Goal: Task Accomplishment & Management: Complete application form

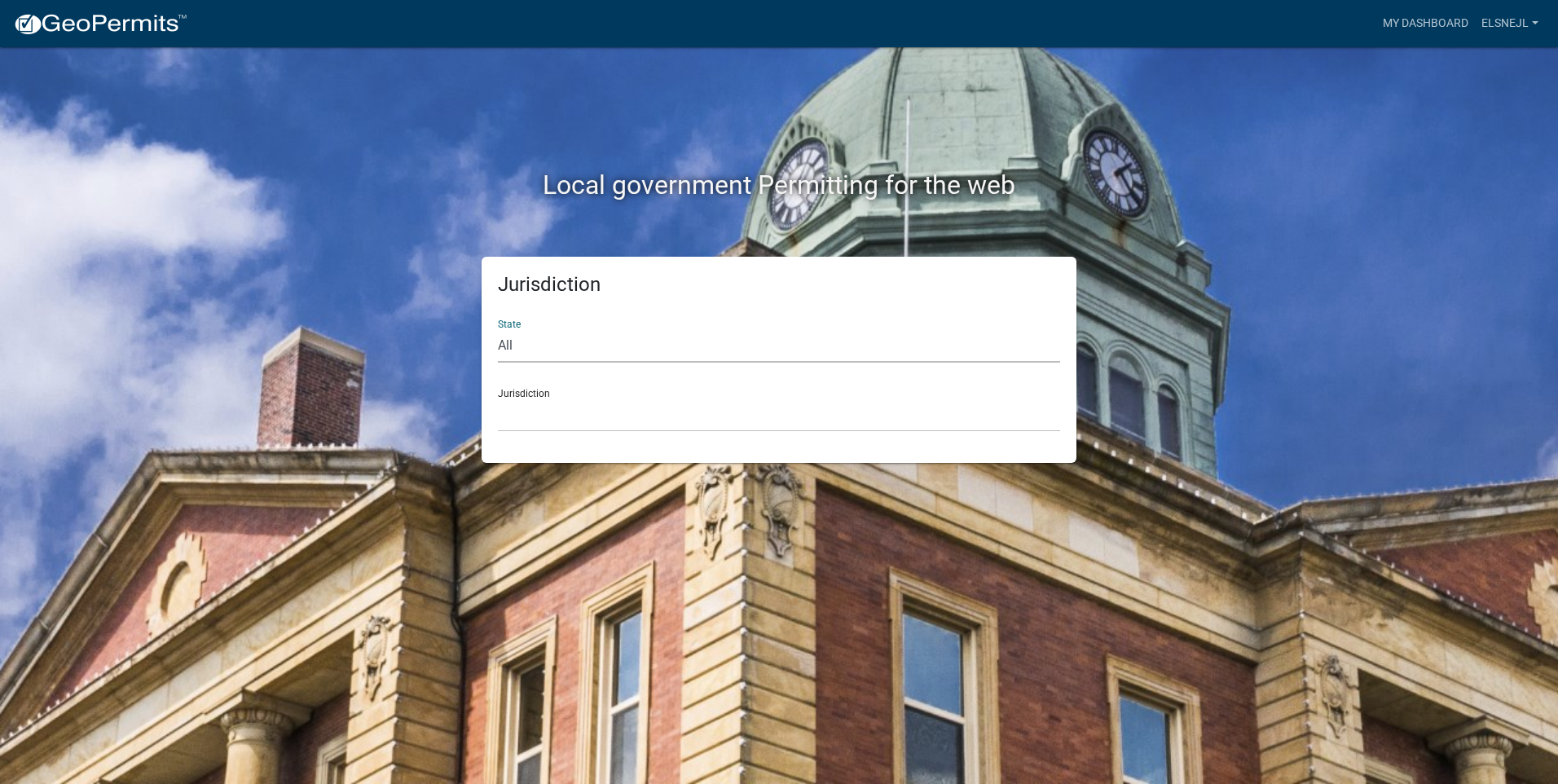
click at [518, 343] on select "All [US_STATE] [US_STATE] [US_STATE] [US_STATE] [US_STATE] [US_STATE] [US_STATE…" at bounding box center [779, 346] width 562 height 33
select select "[US_STATE]"
click at [498, 329] on select "All [US_STATE] [US_STATE] [US_STATE] [US_STATE] [US_STATE] [US_STATE] [US_STATE…" at bounding box center [779, 346] width 562 height 33
click at [548, 406] on select "City of [GEOGRAPHIC_DATA], [US_STATE] City of [GEOGRAPHIC_DATA], [US_STATE] Cit…" at bounding box center [779, 415] width 562 height 33
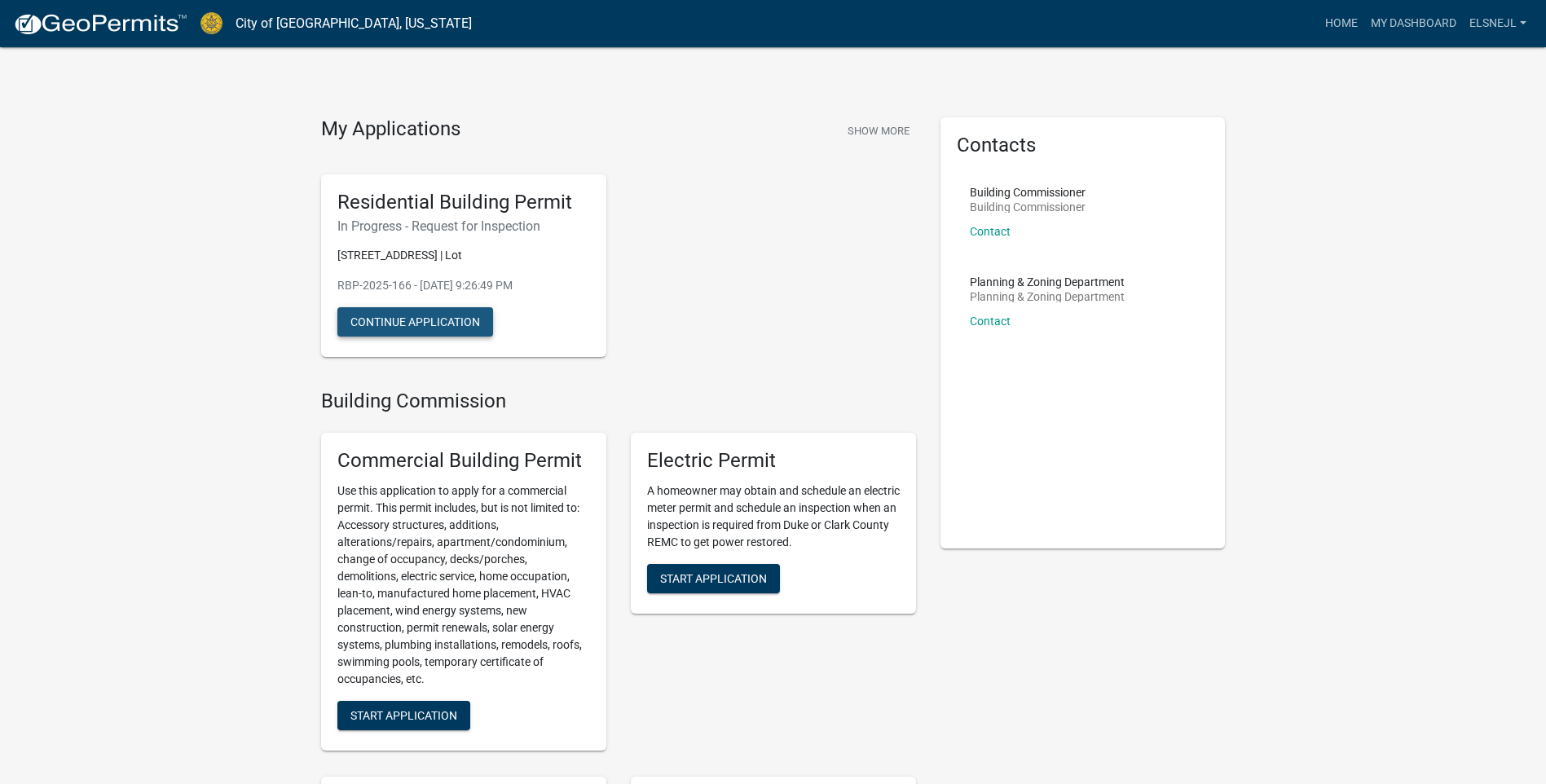
click at [394, 336] on button "Continue Application" at bounding box center [415, 322] width 156 height 29
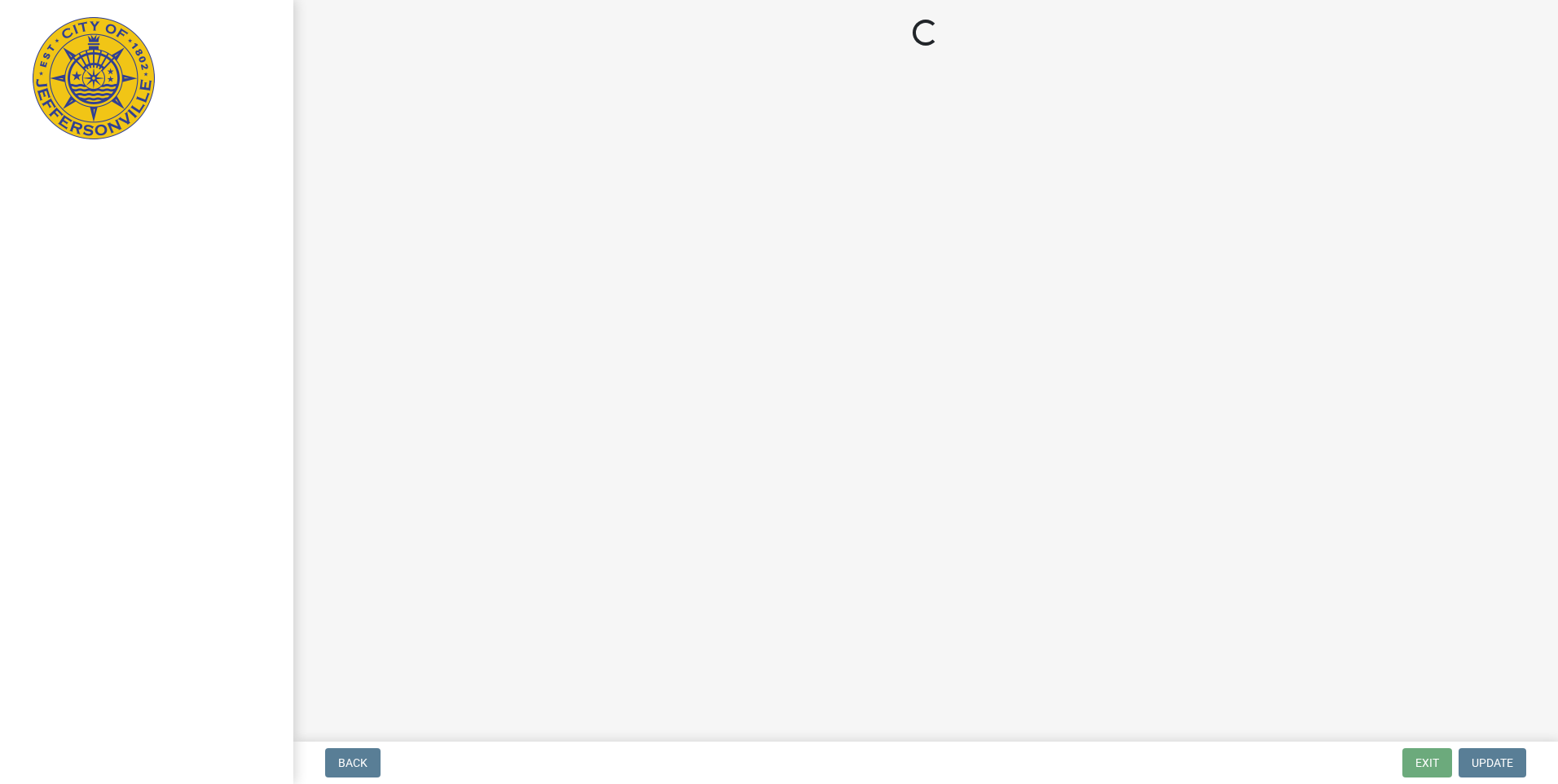
select select "8ea0f6e5-dde7-4881-a999-02519822ccbf"
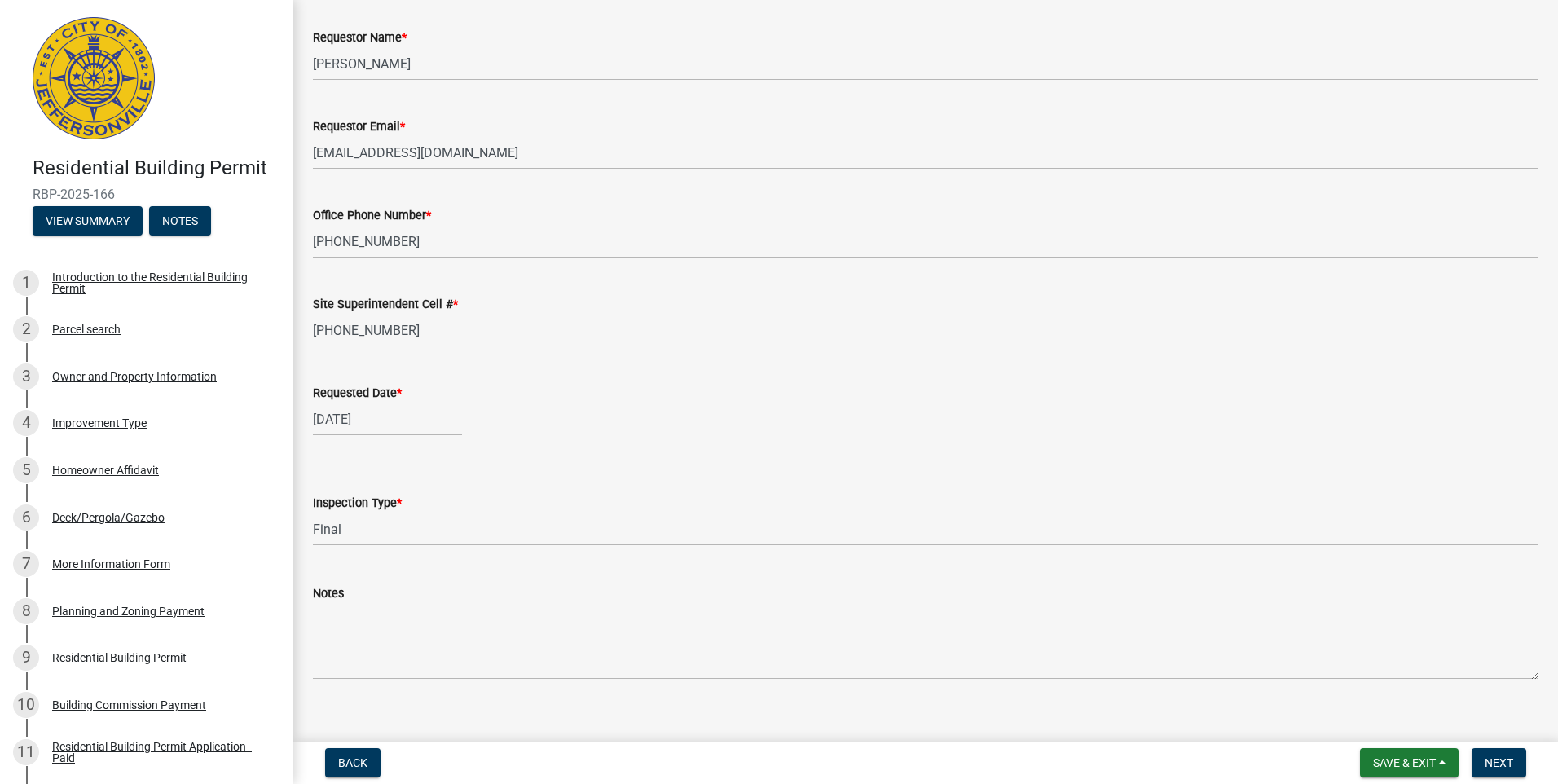
scroll to position [107, 0]
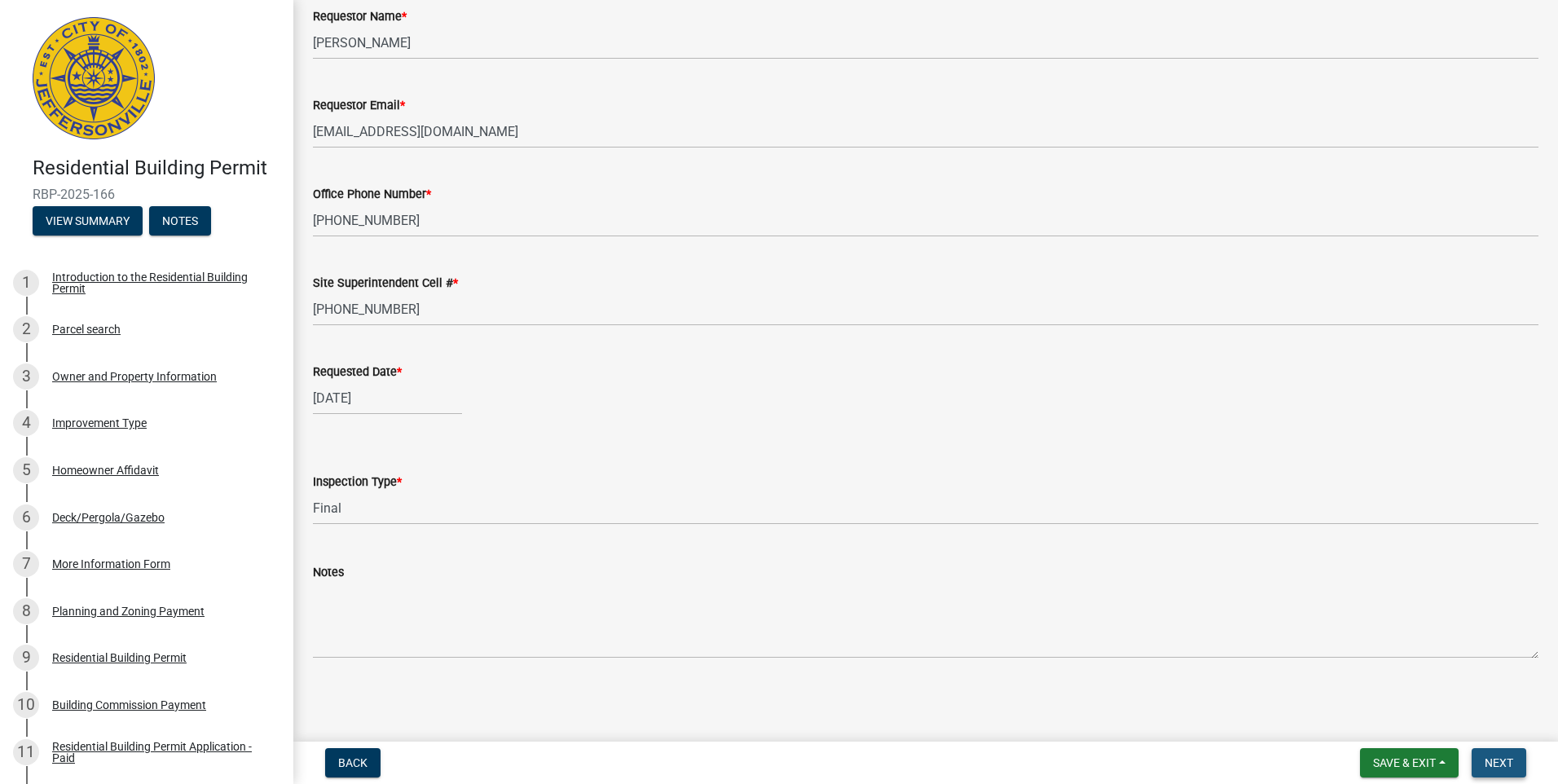
click at [1501, 754] on button "Next" at bounding box center [1498, 762] width 54 height 29
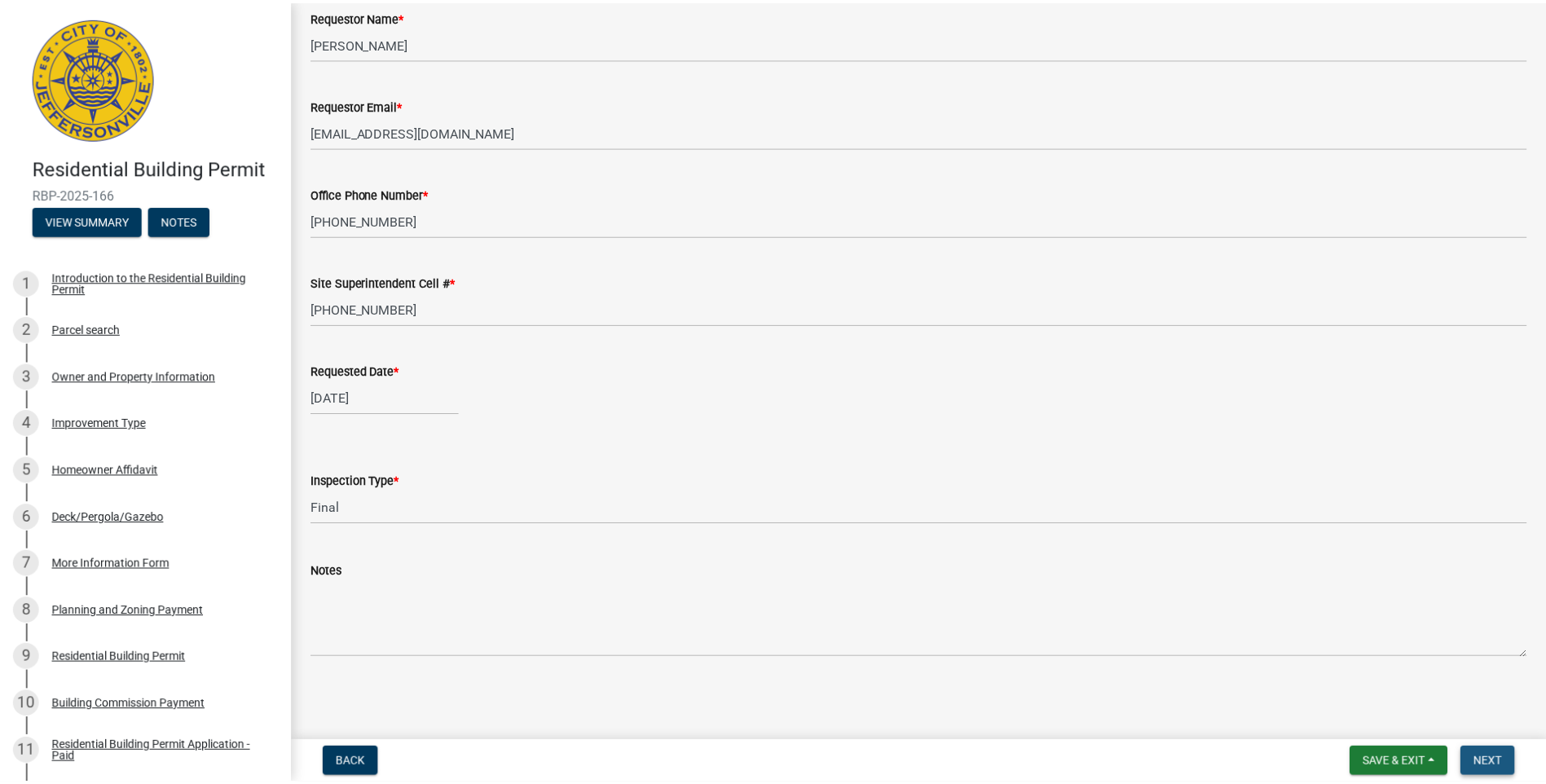
scroll to position [0, 0]
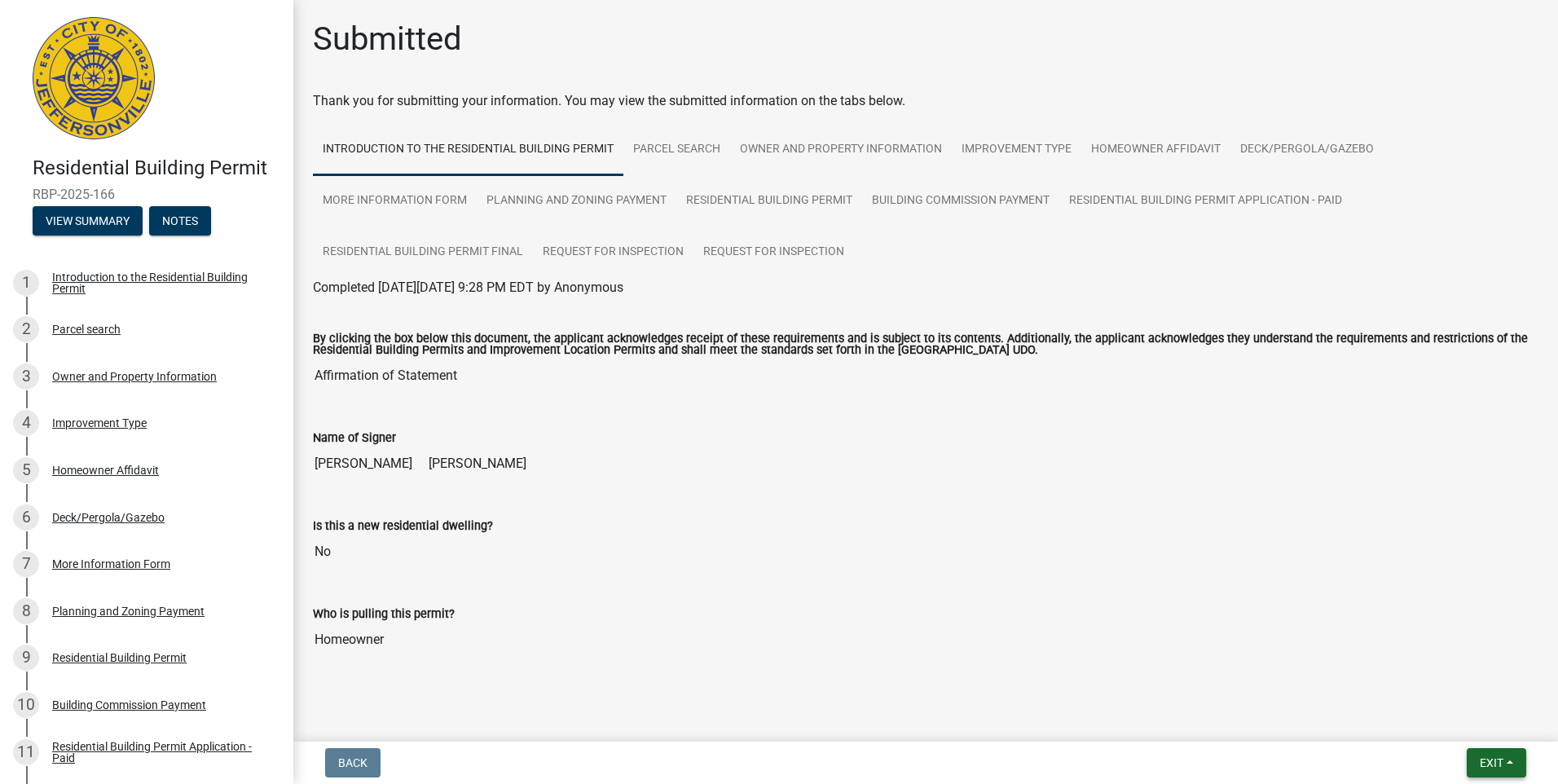
click at [1476, 761] on button "Exit" at bounding box center [1496, 762] width 60 height 29
click at [1437, 718] on button "Save & Exit" at bounding box center [1460, 720] width 130 height 39
